Goal: Transaction & Acquisition: Purchase product/service

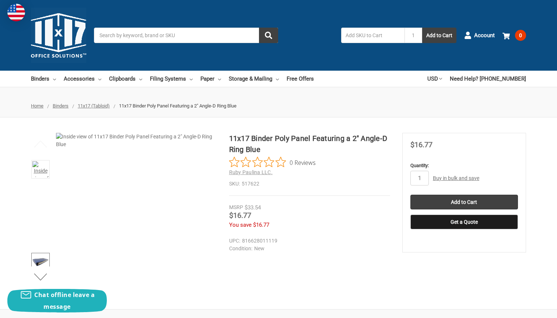
click at [38, 254] on img at bounding box center [40, 262] width 16 height 16
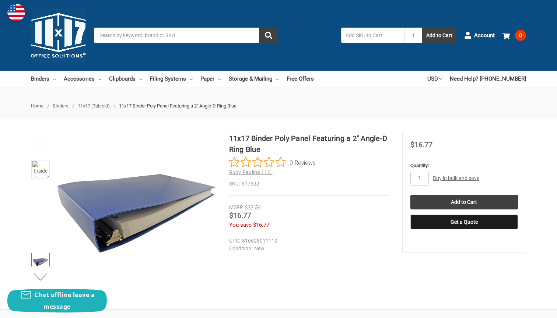
click at [39, 275] on img at bounding box center [40, 283] width 16 height 16
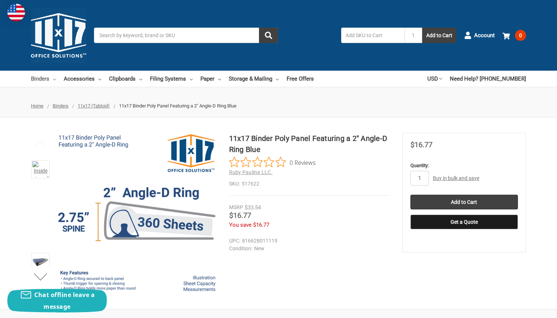
click at [52, 79] on link "Binders" at bounding box center [43, 79] width 25 height 16
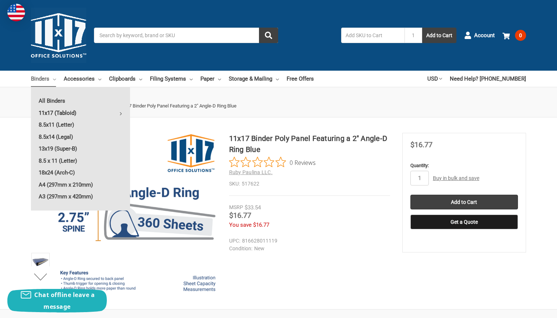
click at [61, 110] on link "11x17 (Tabloid)" at bounding box center [80, 113] width 99 height 12
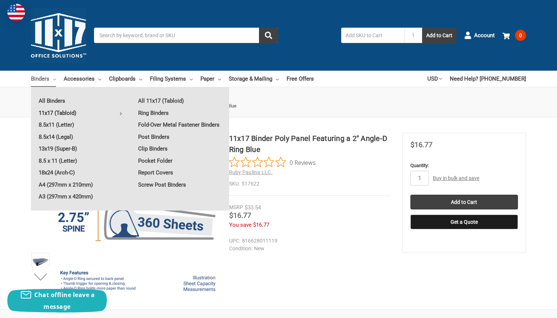
click at [66, 110] on link "11x17 (Tabloid)" at bounding box center [80, 113] width 99 height 12
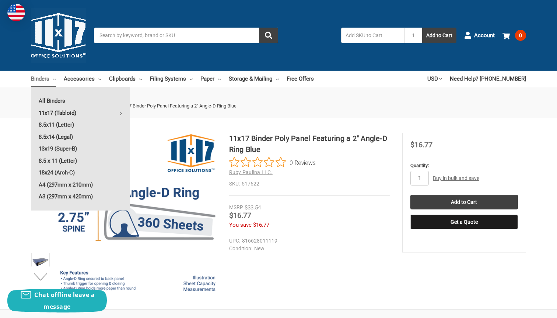
click at [66, 110] on link "11x17 (Tabloid)" at bounding box center [80, 113] width 99 height 12
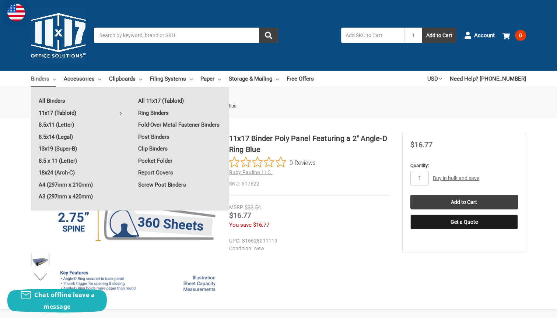
click at [147, 101] on link "All 11x17 (Tabloid)" at bounding box center [179, 101] width 99 height 12
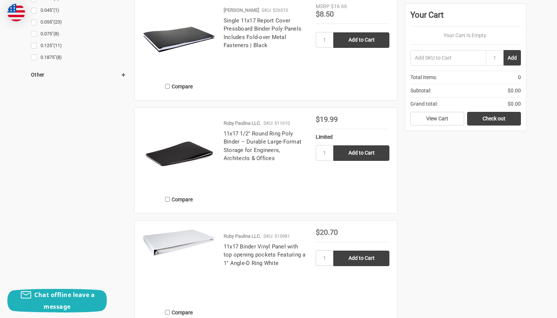
scroll to position [1011, 0]
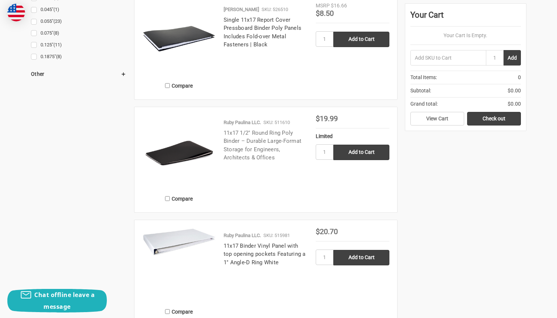
click at [244, 137] on link "11x17 1/2" Round Ring Poly Binder – Durable Large-Format Storage for Engineers,…" at bounding box center [263, 146] width 78 height 32
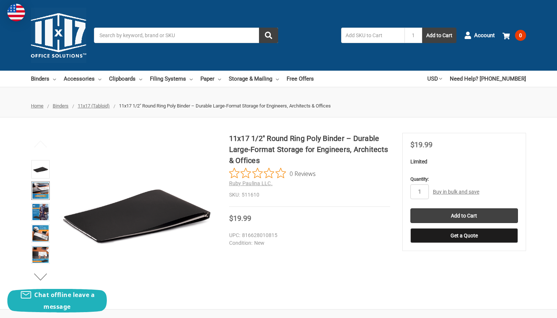
click at [40, 187] on img at bounding box center [40, 191] width 16 height 16
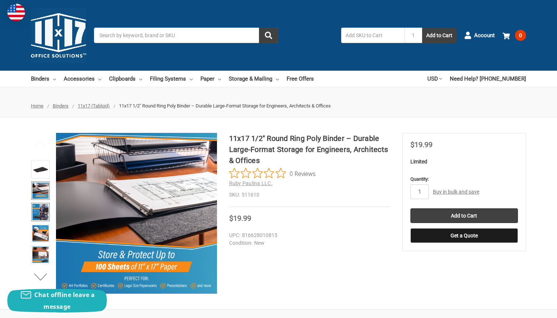
click at [42, 206] on img at bounding box center [40, 212] width 16 height 16
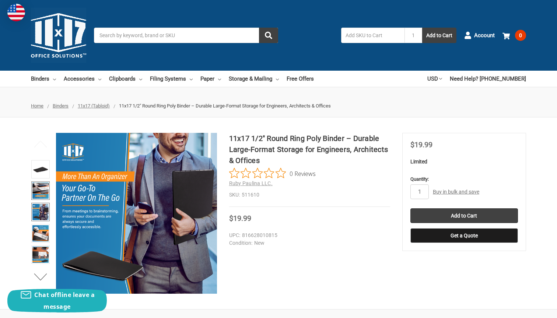
click at [43, 189] on img at bounding box center [40, 191] width 16 height 16
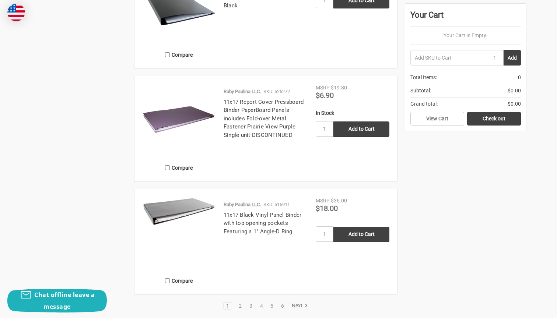
scroll to position [1540, 0]
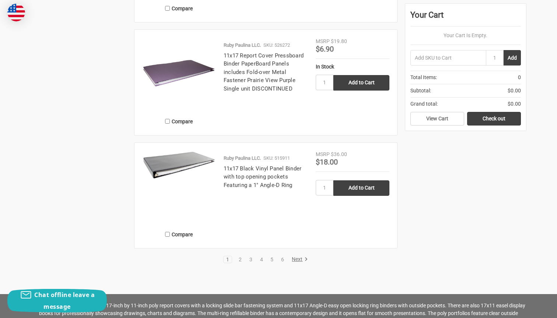
click at [305, 259] on icon at bounding box center [305, 259] width 7 height 7
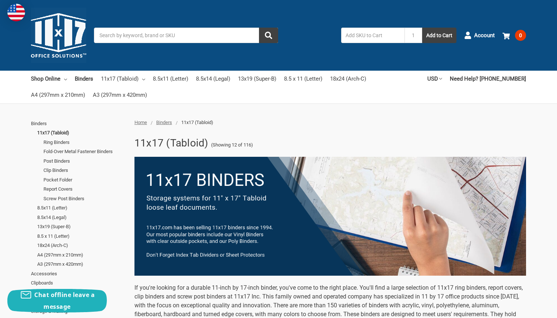
click at [11, 7] on img at bounding box center [16, 13] width 18 height 18
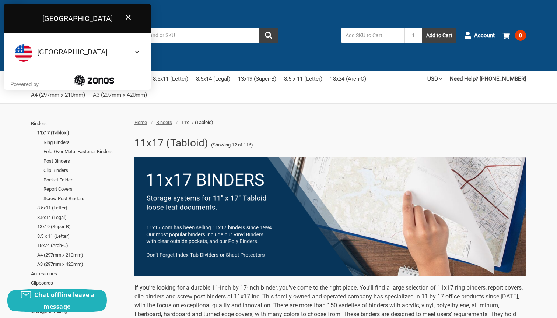
click at [130, 17] on icon "Close" at bounding box center [128, 17] width 9 height 9
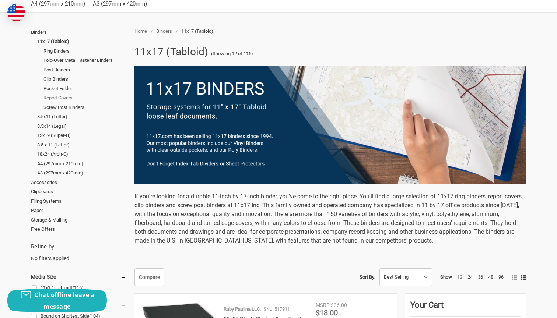
scroll to position [94, 0]
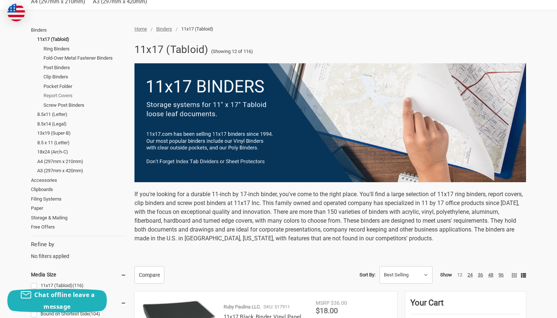
click at [67, 96] on link "Report Covers" at bounding box center [84, 96] width 83 height 10
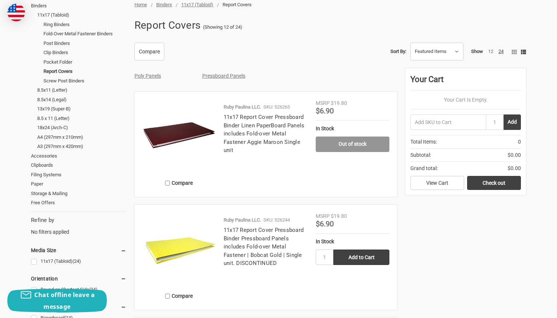
scroll to position [111, 0]
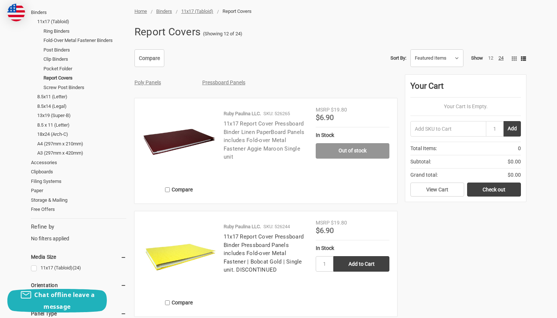
click at [259, 133] on link "11x17 Report Cover Pressboard Binder Linen PaperBoard Panels includes Fold-over…" at bounding box center [264, 140] width 81 height 40
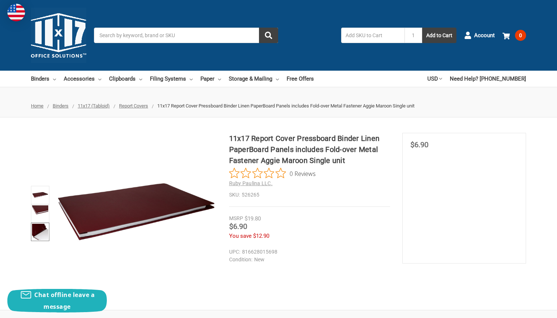
click at [41, 228] on img at bounding box center [40, 232] width 16 height 16
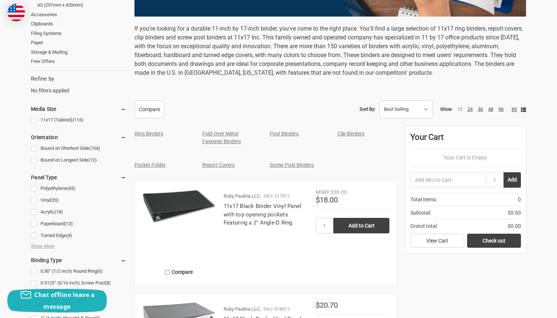
click at [300, 165] on link "Screw Post Binders" at bounding box center [292, 165] width 44 height 6
click at [359, 135] on link "Clip Binders" at bounding box center [350, 134] width 27 height 6
click at [220, 129] on div "Fold-Over Metal Fastener Binders" at bounding box center [228, 138] width 60 height 24
click at [219, 134] on link "Fold-Over Metal Fastener Binders" at bounding box center [221, 138] width 39 height 14
click at [350, 134] on link "Clip Binders" at bounding box center [350, 134] width 27 height 6
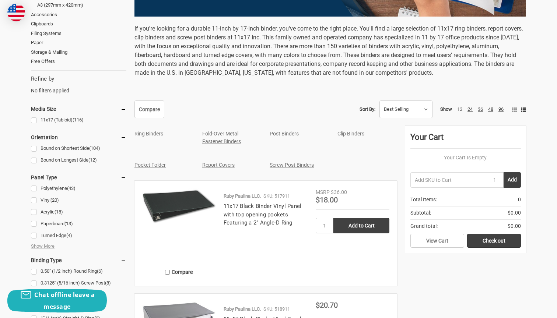
click at [284, 133] on link "Post Binders" at bounding box center [284, 134] width 29 height 6
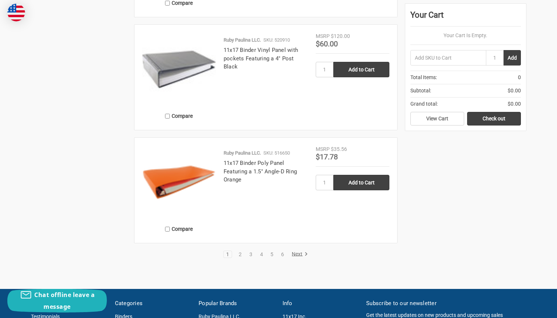
scroll to position [1251, 0]
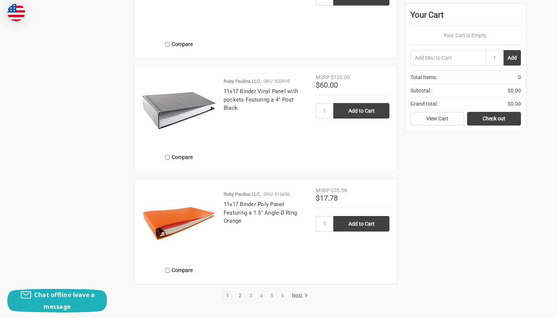
click at [238, 295] on link "2" at bounding box center [240, 295] width 8 height 5
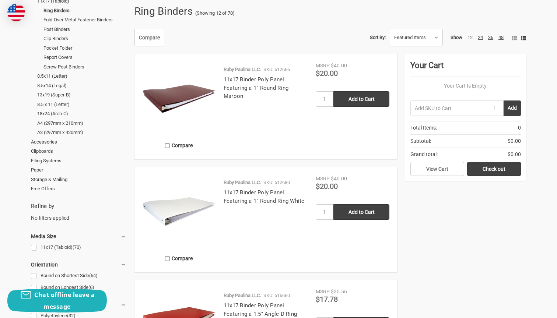
scroll to position [133, 0]
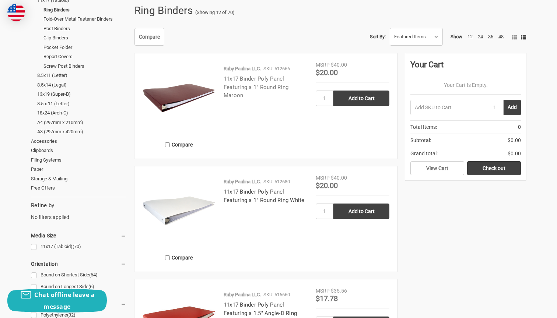
click at [267, 88] on link "11x17 Binder Poly Panel Featuring a 1" Round Ring Maroon" at bounding box center [256, 86] width 65 height 23
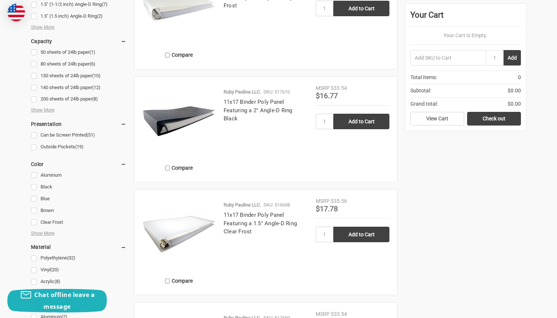
scroll to position [575, 0]
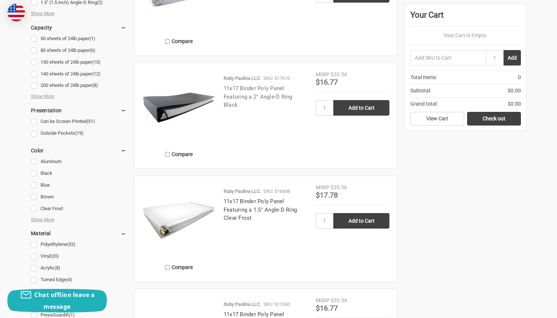
click at [268, 89] on link "11x17 Binder Poly Panel Featuring a 2" Angle-D Ring Black" at bounding box center [258, 96] width 69 height 23
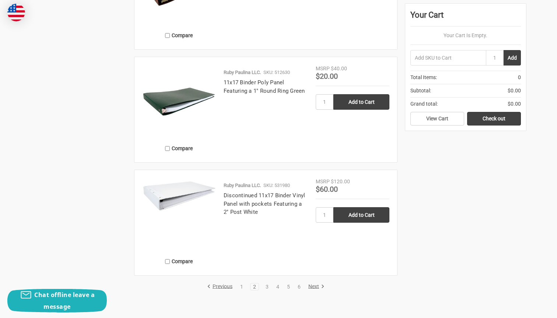
scroll to position [1281, 0]
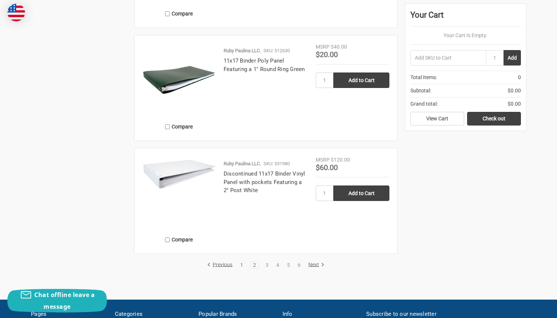
click at [243, 264] on link "1" at bounding box center [242, 265] width 8 height 5
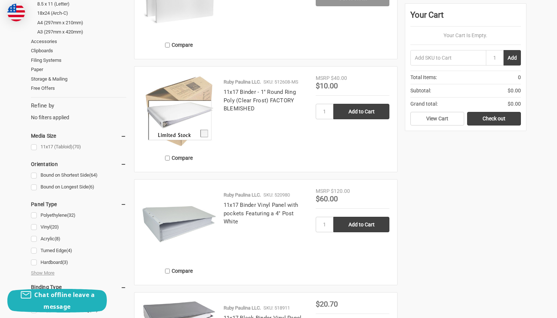
scroll to position [245, 0]
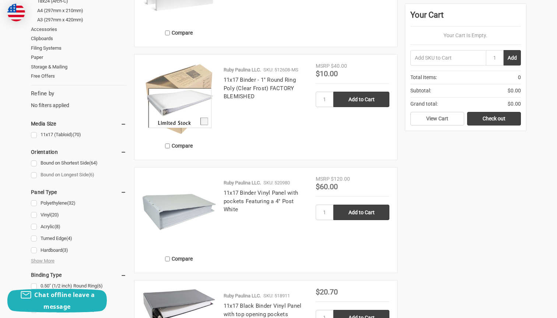
click at [35, 170] on link "Bound on Longest Side (6)" at bounding box center [78, 175] width 95 height 10
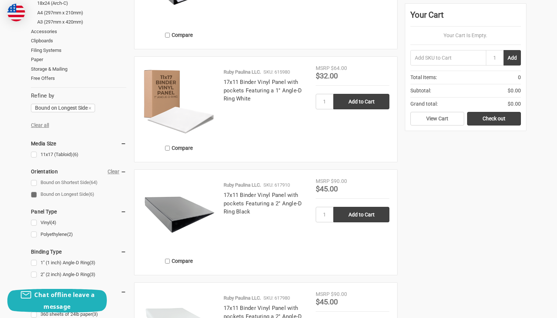
scroll to position [242, 0]
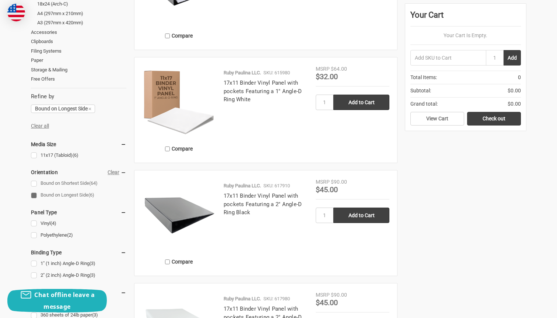
click at [34, 179] on link "Bound on Shortest Side (64)" at bounding box center [78, 184] width 95 height 10
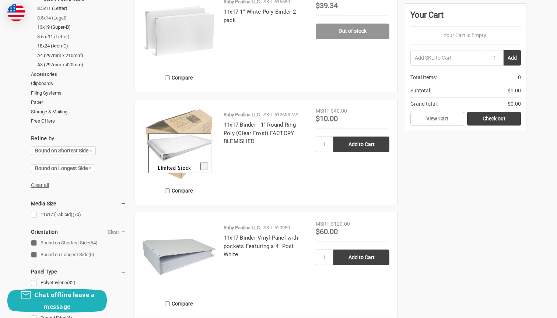
scroll to position [276, 0]
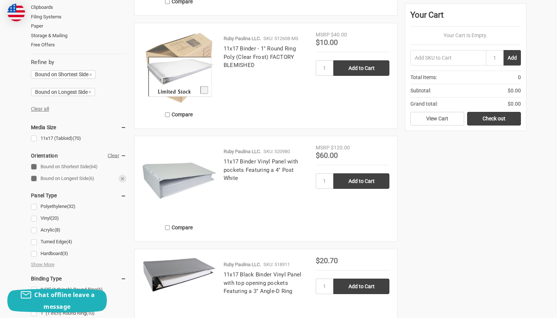
click at [34, 174] on link "Bound on Longest Side (6)" at bounding box center [78, 179] width 95 height 10
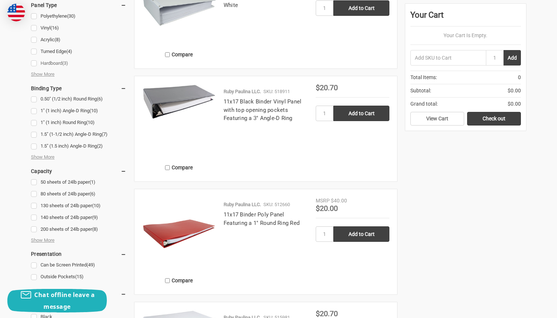
scroll to position [461, 0]
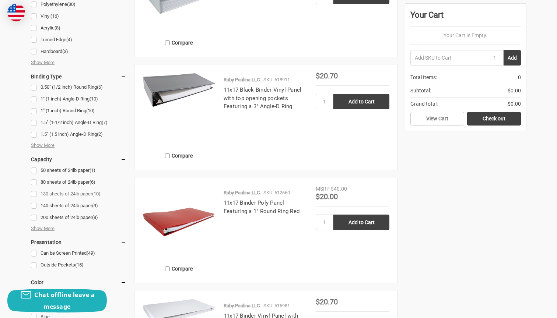
click at [33, 189] on link "130 sheets of 24lb paper (10)" at bounding box center [78, 194] width 95 height 10
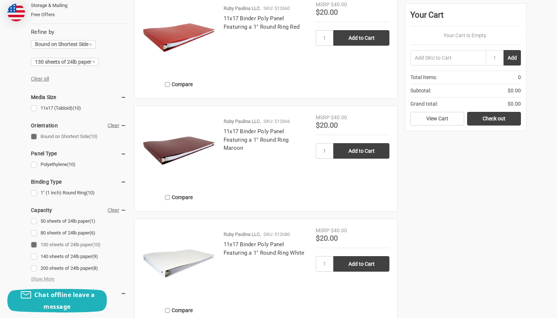
scroll to position [384, 0]
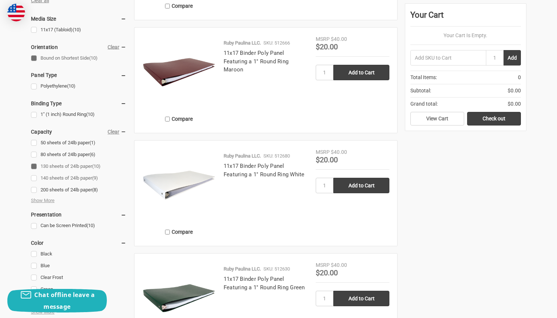
click at [34, 173] on link "140 sheets of 24lb paper (9)" at bounding box center [78, 178] width 95 height 10
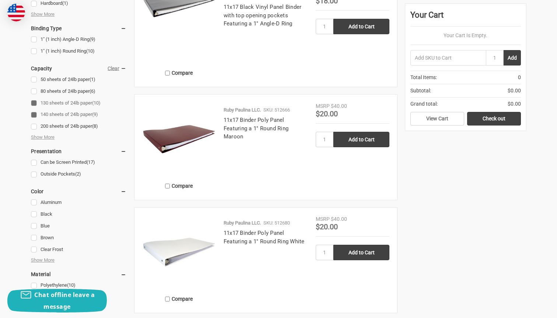
scroll to position [552, 0]
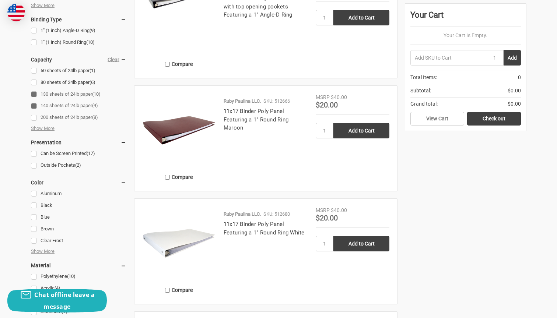
click at [34, 113] on link "200 sheets of 24lb paper (8)" at bounding box center [78, 118] width 95 height 10
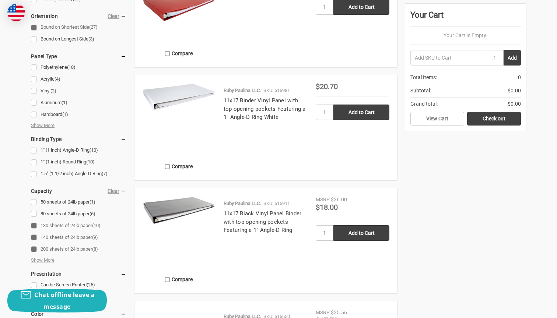
scroll to position [450, 0]
click at [35, 122] on span "Show More" at bounding box center [43, 125] width 24 height 7
click at [40, 122] on span "Show More" at bounding box center [43, 125] width 24 height 7
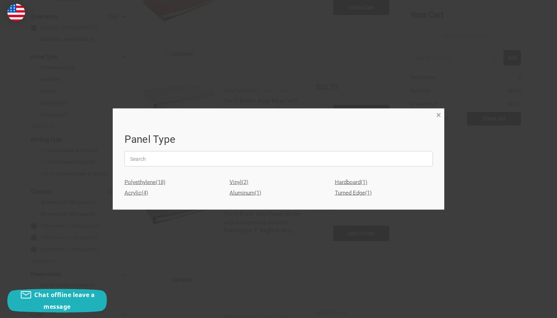
click at [437, 112] on span "×" at bounding box center [438, 115] width 5 height 11
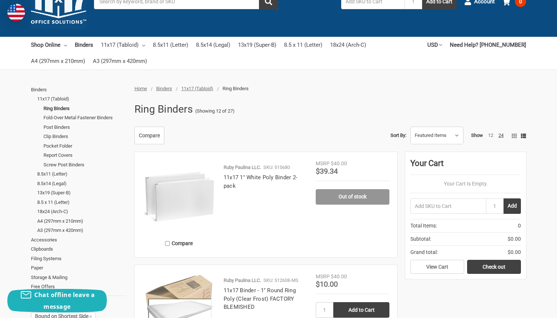
scroll to position [34, 0]
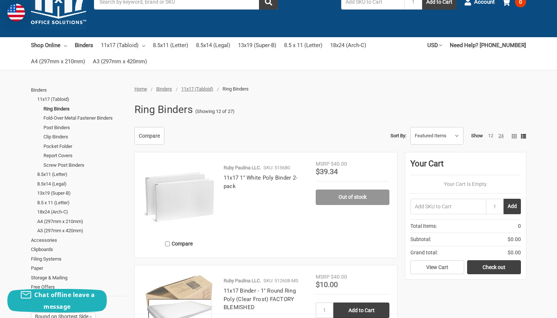
click at [501, 136] on link "24" at bounding box center [500, 136] width 5 height 6
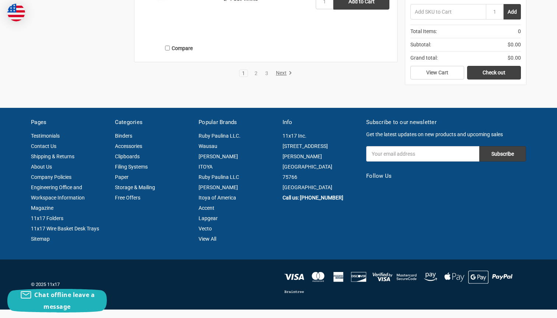
scroll to position [2829, 0]
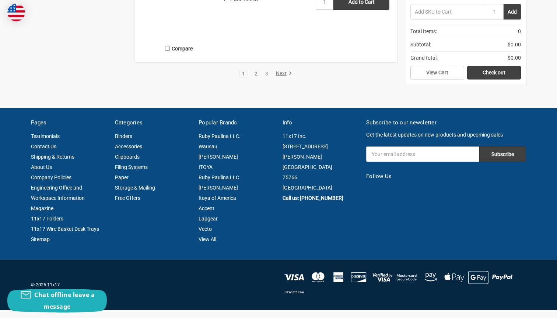
click at [257, 72] on link "2" at bounding box center [256, 73] width 8 height 5
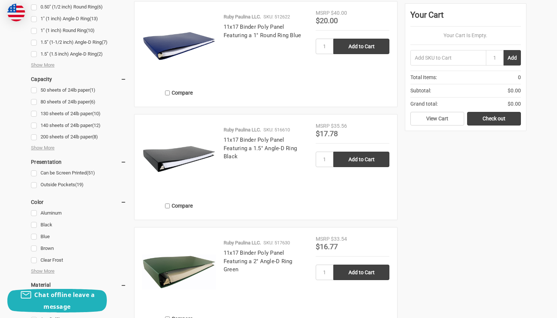
scroll to position [554, 0]
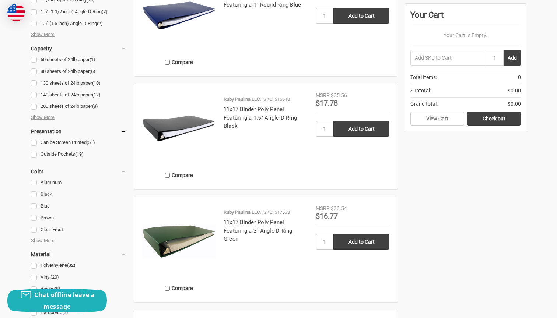
click at [34, 190] on link "Black" at bounding box center [78, 195] width 95 height 10
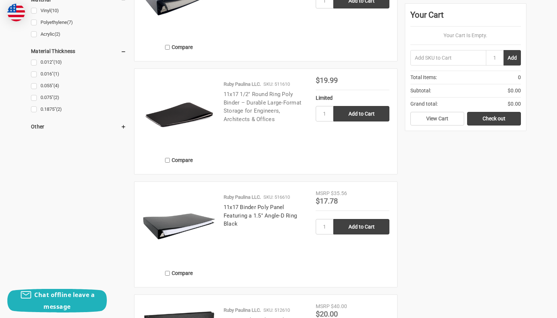
scroll to position [797, 0]
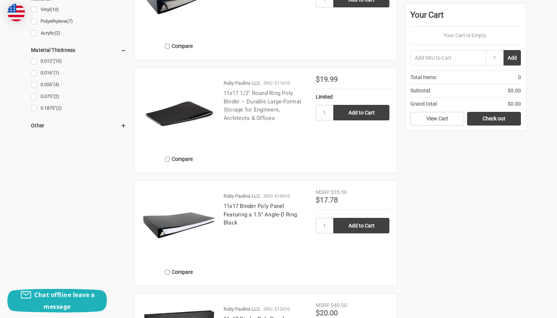
click at [255, 95] on link "11x17 1/2" Round Ring Poly Binder – Durable Large-Format Storage for Engineers,…" at bounding box center [263, 106] width 78 height 32
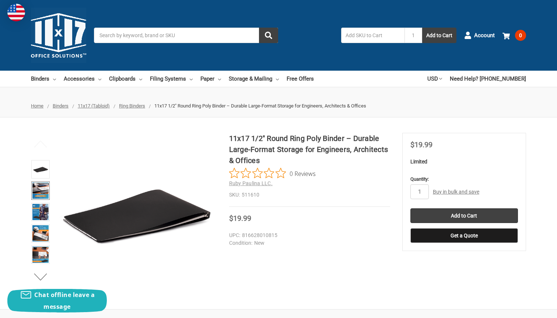
click at [40, 186] on img at bounding box center [40, 191] width 16 height 16
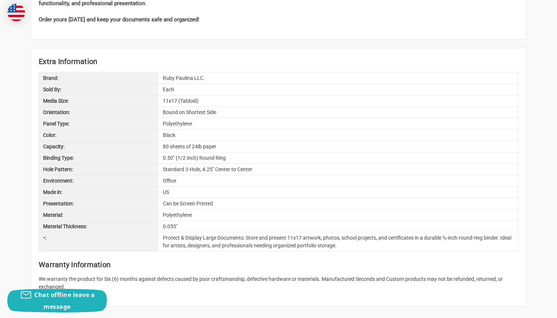
scroll to position [513, 0]
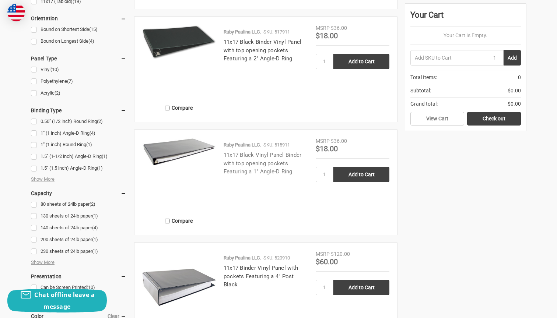
scroll to position [396, 0]
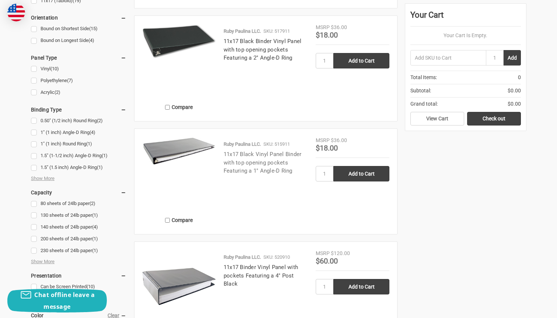
click at [247, 157] on link "11x17 Black Vinyl Panel Binder with top opening pockets Featuring a 1" Angle-D …" at bounding box center [263, 162] width 78 height 23
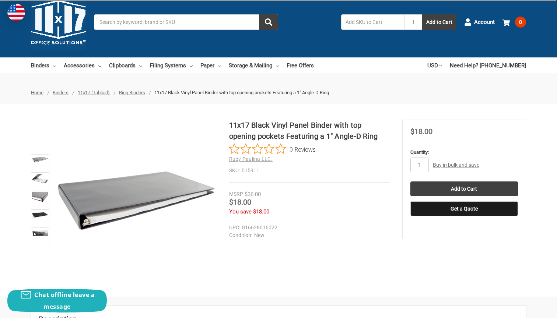
scroll to position [7, 0]
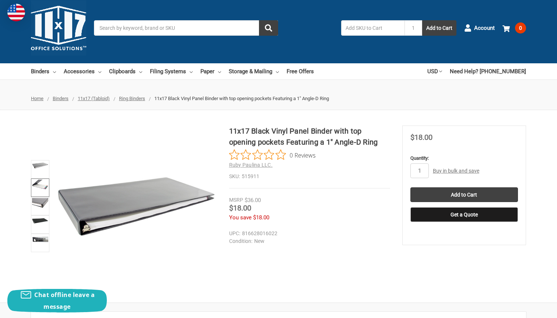
click at [40, 184] on img at bounding box center [40, 185] width 16 height 10
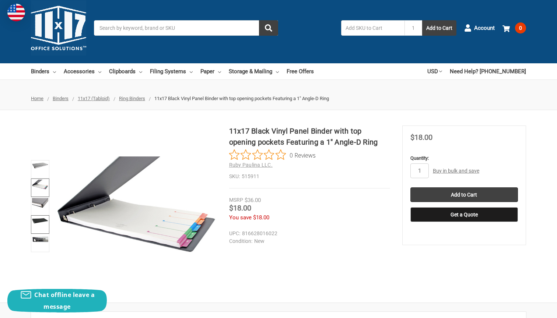
click at [38, 224] on link at bounding box center [40, 224] width 18 height 18
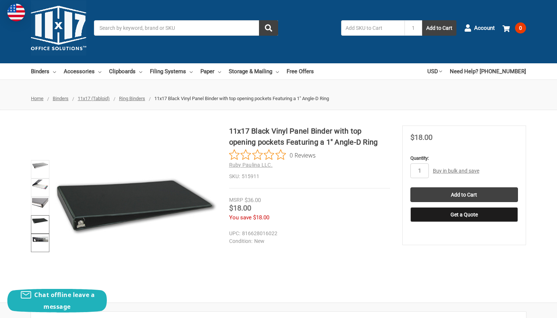
click at [36, 250] on link at bounding box center [40, 243] width 18 height 18
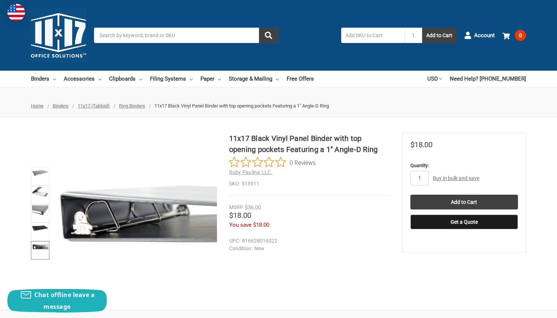
scroll to position [0, 0]
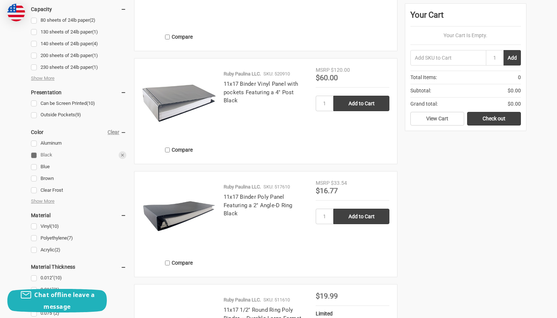
scroll to position [580, 0]
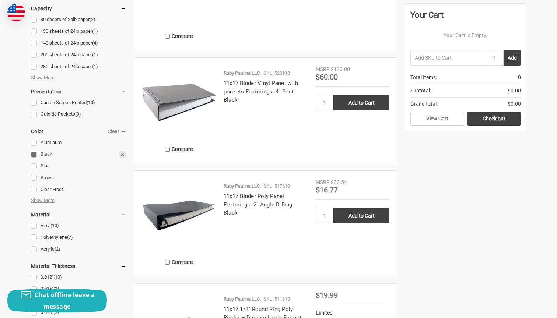
click at [32, 150] on link "Black" at bounding box center [78, 155] width 95 height 10
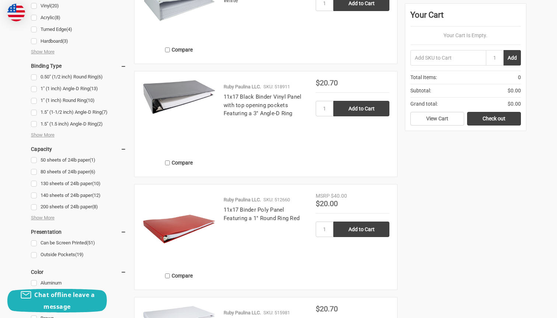
scroll to position [459, 0]
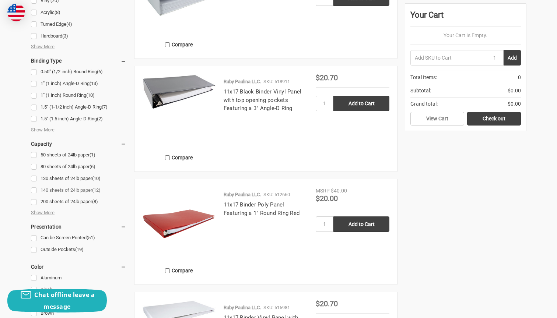
click at [33, 187] on link "140 sheets of 24lb paper (12)" at bounding box center [78, 191] width 95 height 10
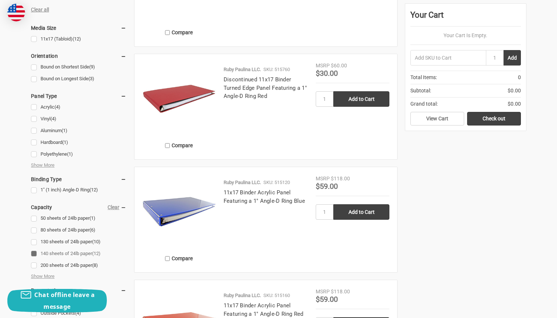
scroll to position [357, 0]
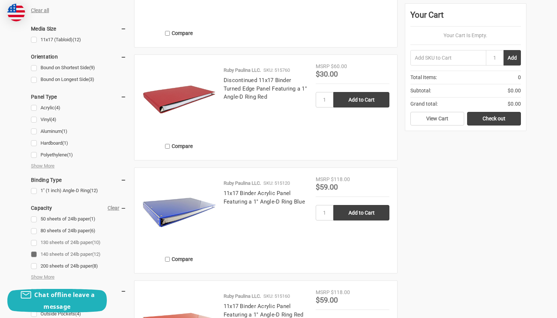
click at [36, 238] on link "130 sheets of 24lb paper (10)" at bounding box center [78, 243] width 95 height 10
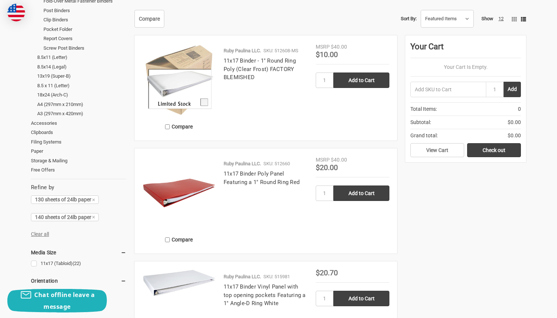
scroll to position [139, 0]
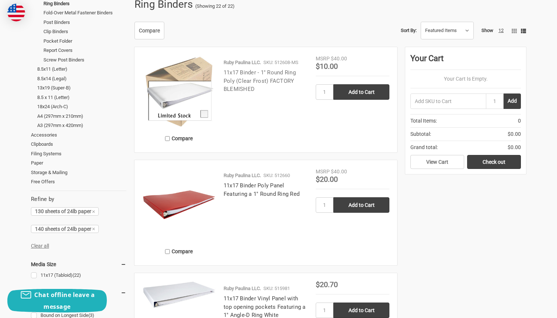
click at [279, 77] on link "11x17 Binder - 1" Round Ring Poly (Clear Frost) FACTORY BLEMISHED" at bounding box center [260, 80] width 72 height 23
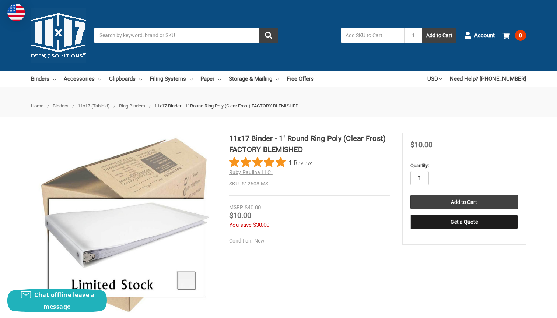
click at [421, 180] on input "1" at bounding box center [419, 178] width 18 height 15
click at [456, 199] on input "Add to Cart" at bounding box center [464, 202] width 108 height 15
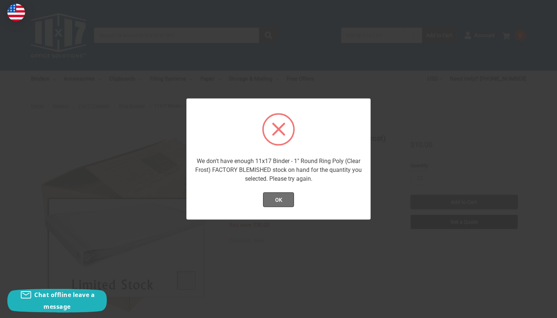
click at [291, 202] on button "OK" at bounding box center [278, 200] width 31 height 15
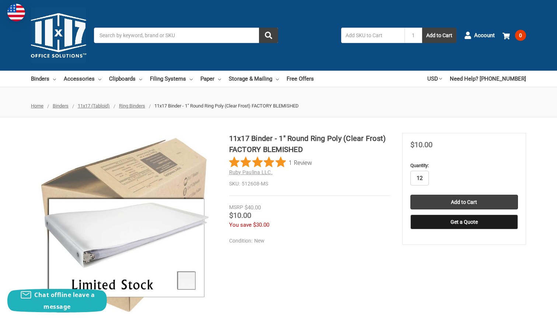
click at [421, 178] on input "12" at bounding box center [419, 178] width 18 height 15
click at [464, 201] on input "Add to Cart" at bounding box center [464, 202] width 108 height 15
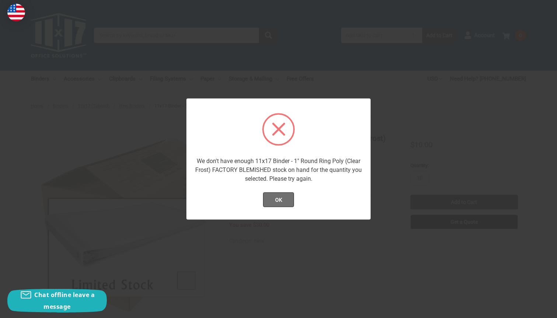
click at [281, 200] on button "OK" at bounding box center [278, 200] width 31 height 15
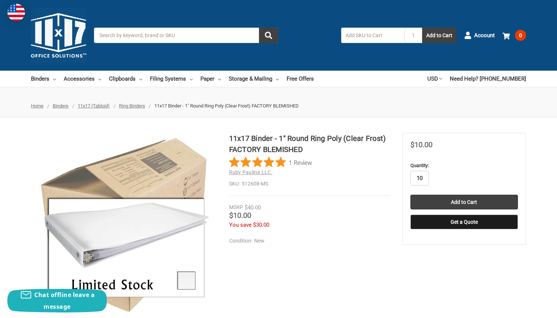
click at [423, 176] on input "10" at bounding box center [419, 178] width 18 height 15
click at [464, 201] on input "Add to Cart" at bounding box center [464, 202] width 108 height 15
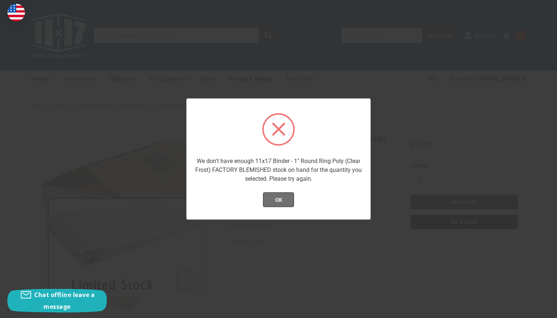
click at [288, 201] on button "OK" at bounding box center [278, 200] width 31 height 15
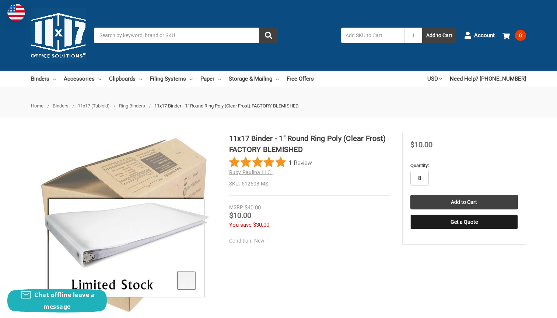
click at [419, 177] on input "8" at bounding box center [419, 178] width 18 height 15
type input "6"
click at [464, 201] on input "Add to Cart" at bounding box center [464, 202] width 108 height 15
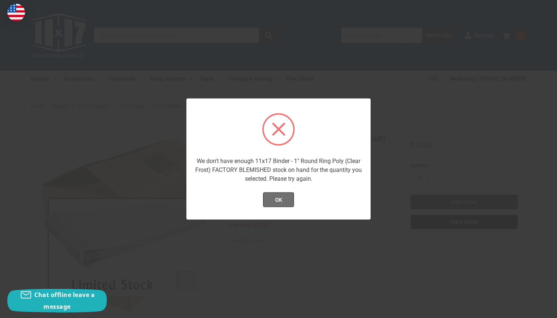
click at [272, 196] on button "OK" at bounding box center [278, 200] width 31 height 15
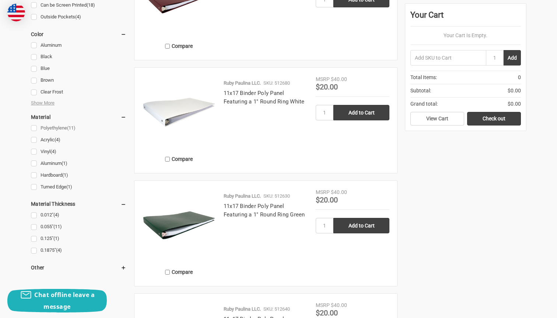
scroll to position [684, 0]
click at [34, 123] on link "Polyethylene (11)" at bounding box center [78, 128] width 95 height 10
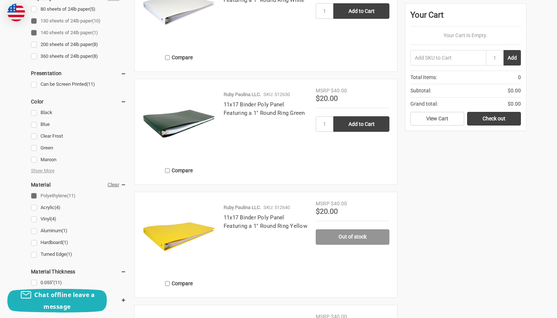
scroll to position [583, 0]
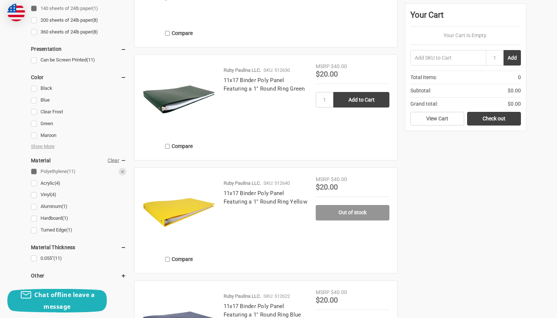
click at [36, 168] on link "Polyethylene (11)" at bounding box center [78, 172] width 95 height 10
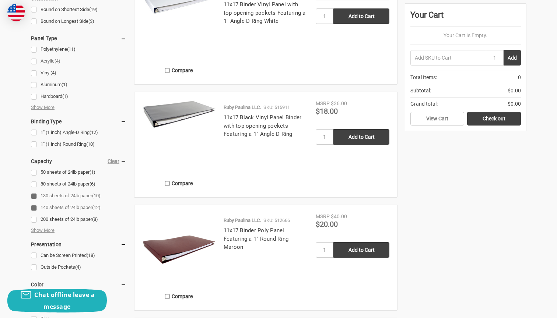
scroll to position [435, 0]
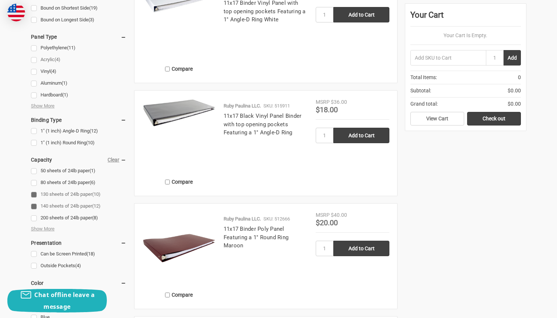
click at [36, 56] on link "Acrylic (4)" at bounding box center [78, 60] width 95 height 10
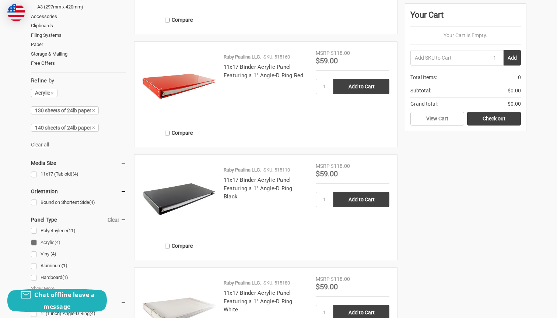
scroll to position [306, 0]
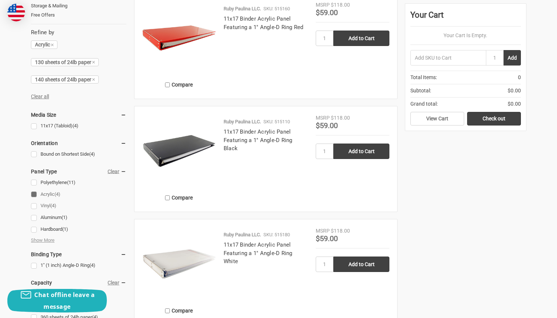
click at [36, 201] on link "Vinyl (4)" at bounding box center [78, 206] width 95 height 10
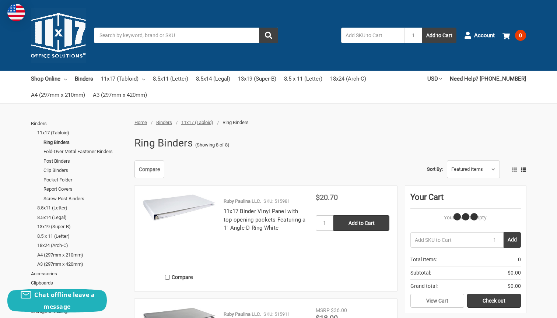
click at [33, 193] on li "Binders 11x17 (Tabloid) Ring Binders Fold-Over Metal Fastener Binders Post Bind…" at bounding box center [78, 194] width 95 height 150
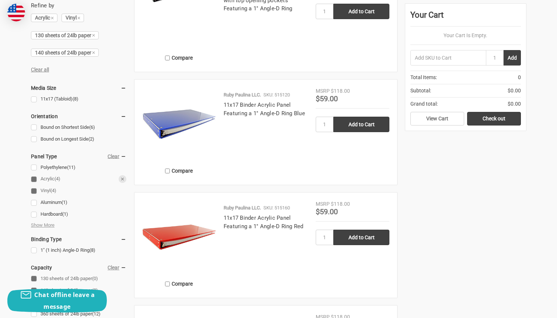
scroll to position [345, 0]
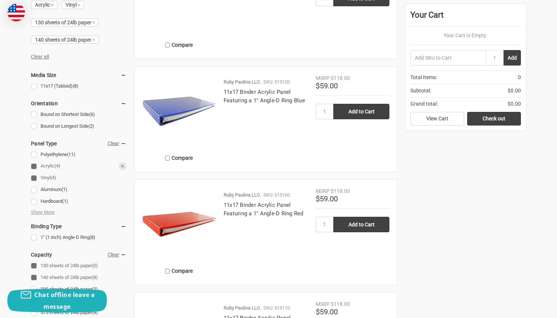
click at [33, 161] on link "Acrylic (4)" at bounding box center [78, 166] width 95 height 10
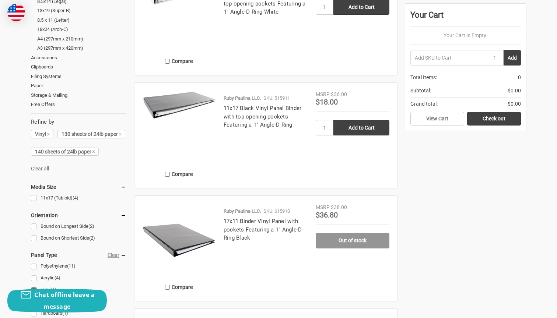
scroll to position [217, 0]
click at [262, 107] on link "11x17 Black Vinyl Panel Binder with top opening pockets Featuring a 1" Angle-D …" at bounding box center [263, 116] width 78 height 23
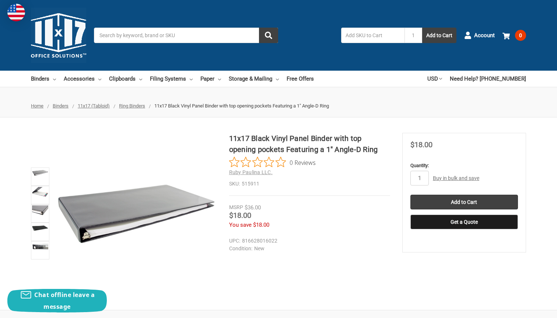
click at [448, 177] on link "Buy in bulk and save" at bounding box center [456, 178] width 46 height 6
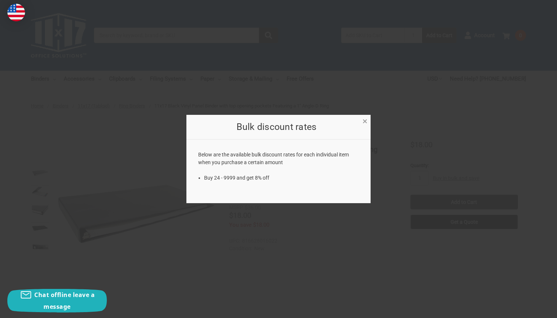
click at [363, 119] on span "×" at bounding box center [364, 121] width 5 height 11
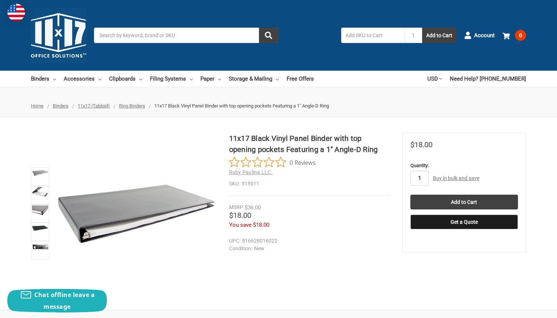
click at [422, 180] on input "1" at bounding box center [419, 178] width 18 height 15
click at [464, 201] on input "Add to Cart" at bounding box center [464, 202] width 108 height 15
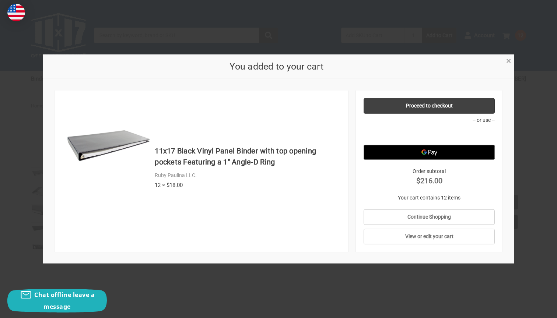
click at [509, 60] on span "×" at bounding box center [508, 61] width 5 height 11
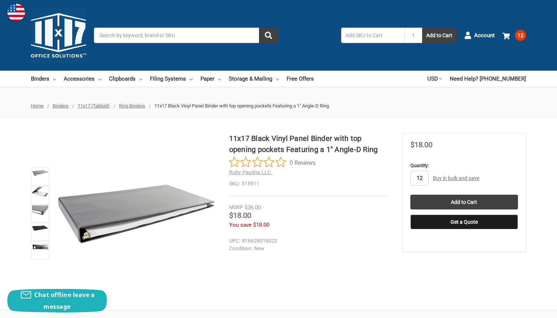
click at [423, 177] on input "12" at bounding box center [419, 178] width 18 height 15
type input "8"
click at [464, 201] on input "Add to Cart" at bounding box center [464, 202] width 108 height 15
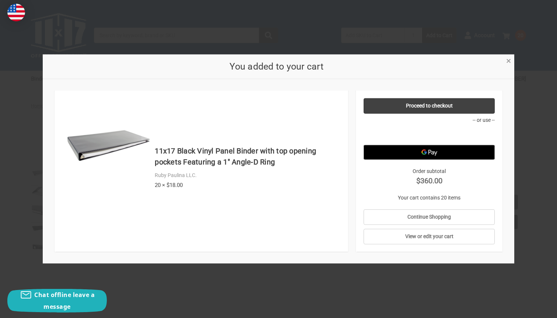
click at [509, 59] on span "×" at bounding box center [508, 61] width 5 height 11
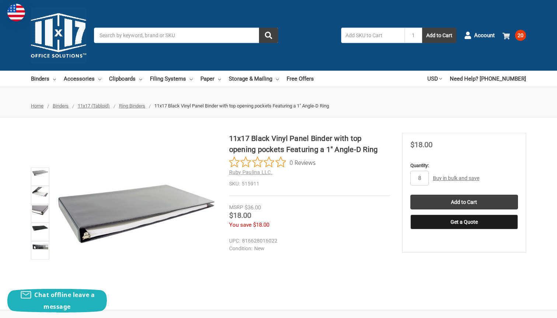
click at [518, 38] on span "20" at bounding box center [520, 35] width 11 height 11
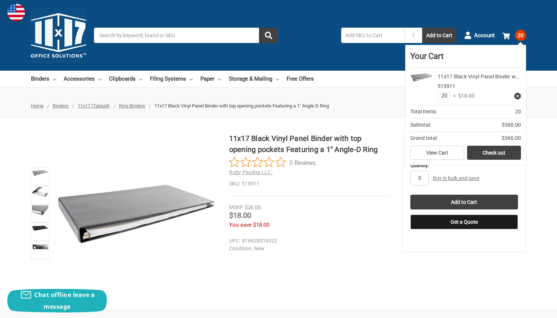
click at [444, 95] on input "20" at bounding box center [443, 95] width 13 height 7
type input "10"
click at [538, 40] on div "Toggle menu Search 1 Add to Cart Account 10 Your Cart Your Cart Is Empty. 11x17…" at bounding box center [278, 35] width 557 height 71
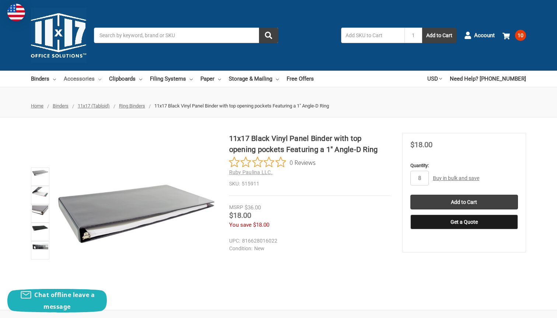
click at [92, 79] on link "Accessories" at bounding box center [83, 79] width 38 height 16
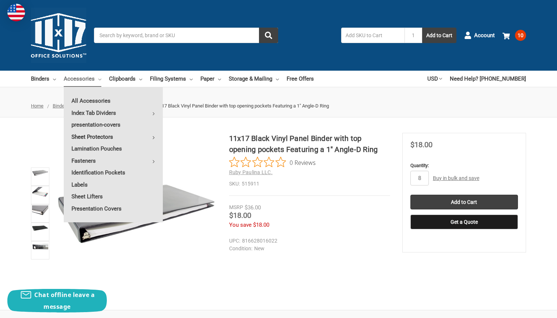
click at [91, 133] on link "Sheet Protectors" at bounding box center [113, 137] width 99 height 12
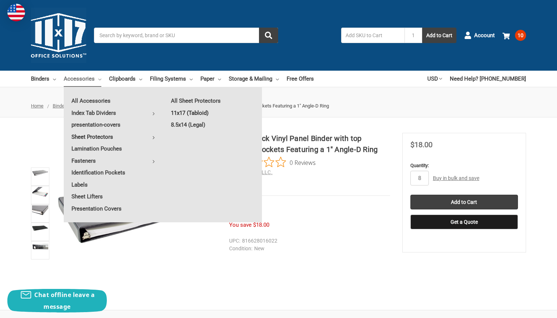
click at [197, 111] on link "11x17 (Tabloid)" at bounding box center [212, 113] width 99 height 12
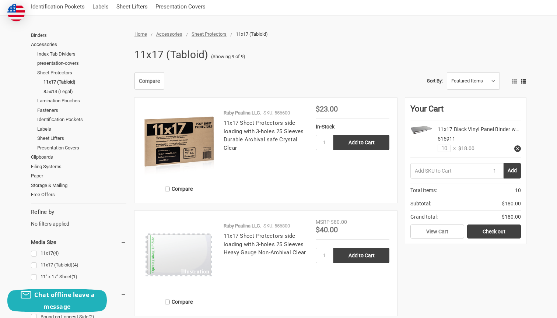
scroll to position [131, 0]
